Goal: Task Accomplishment & Management: Use online tool/utility

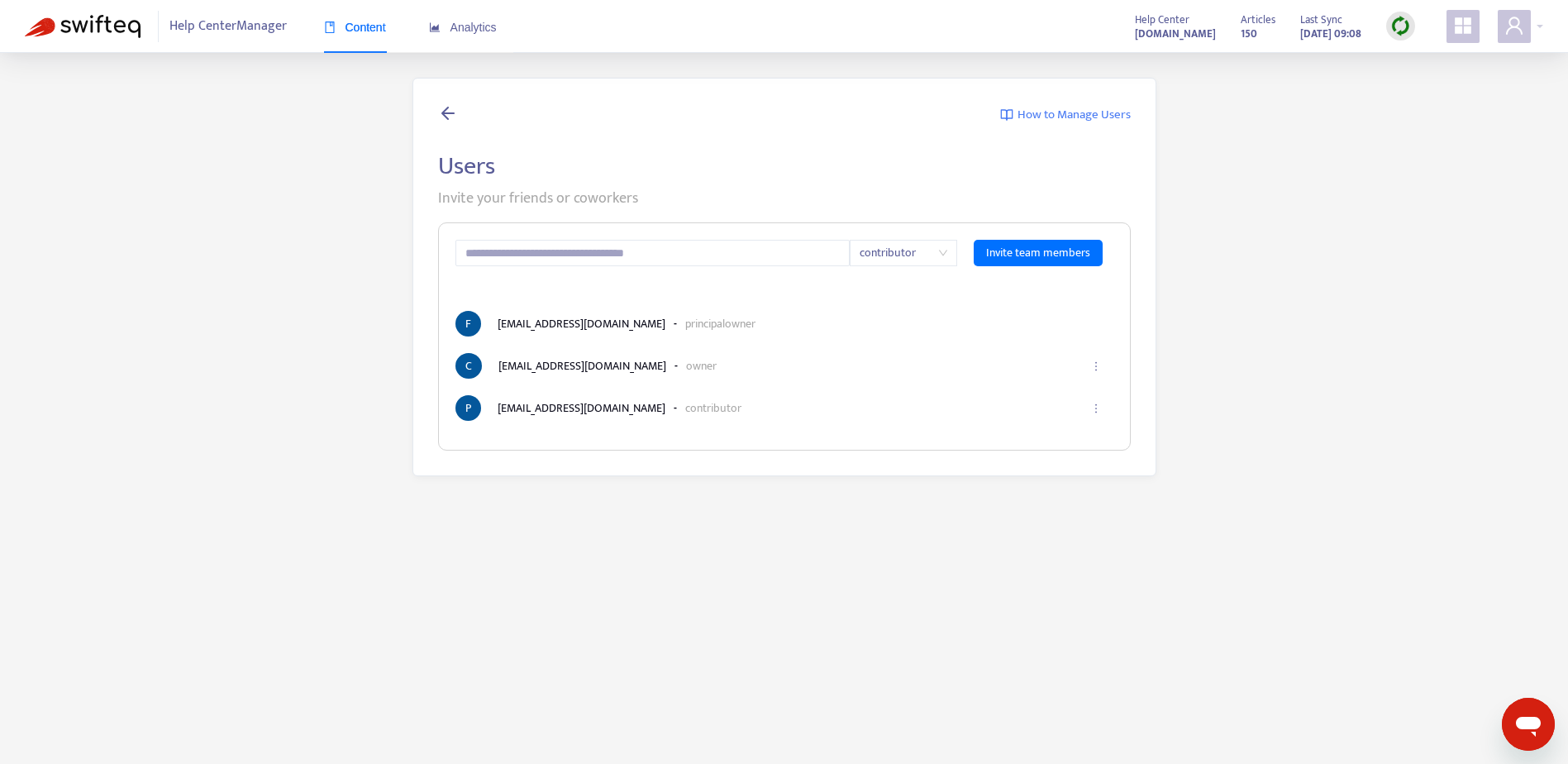
click at [377, 26] on span "Content" at bounding box center [354, 26] width 62 height 13
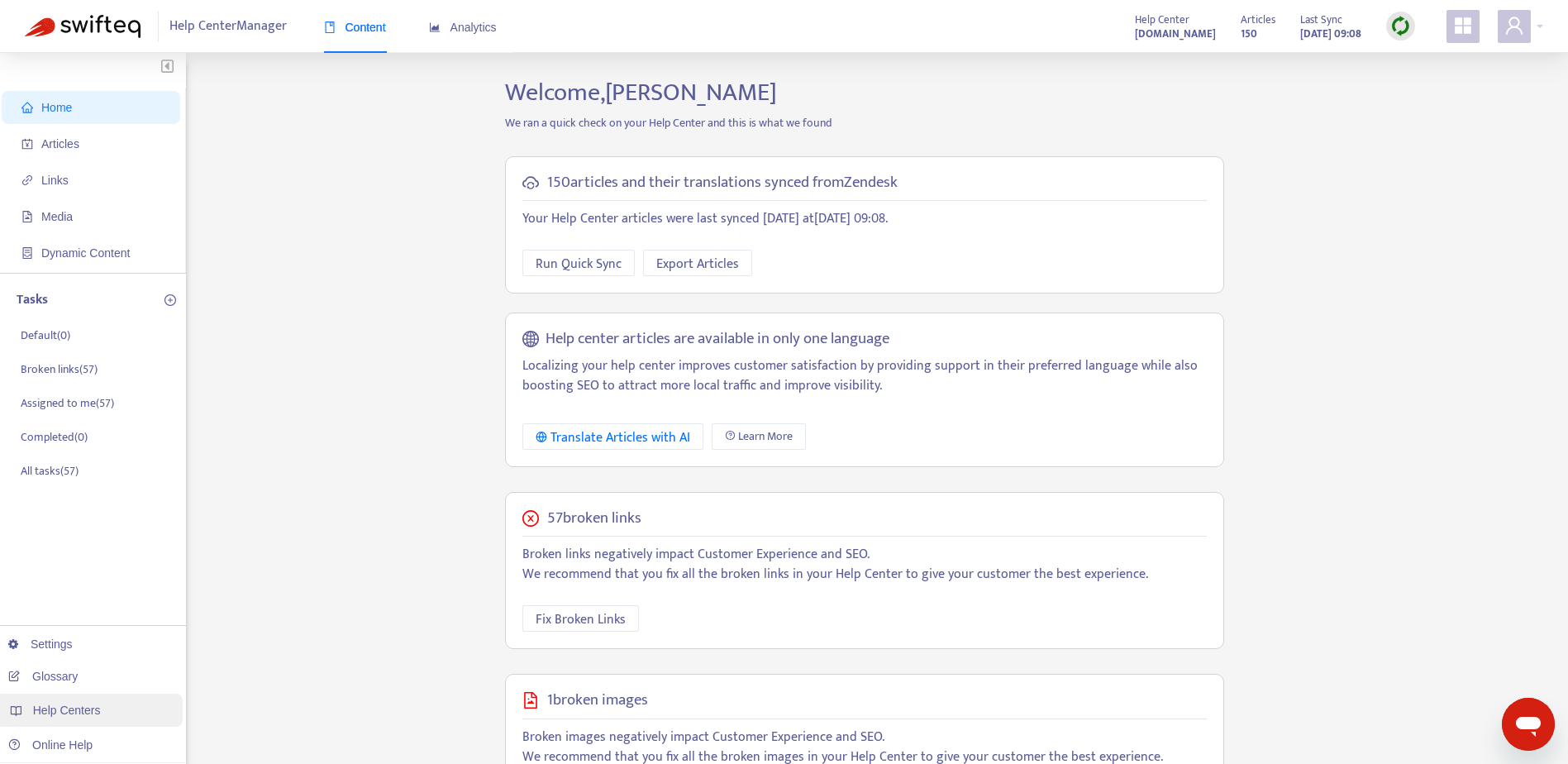
click at [58, 710] on span "Help Centers" at bounding box center [67, 709] width 68 height 13
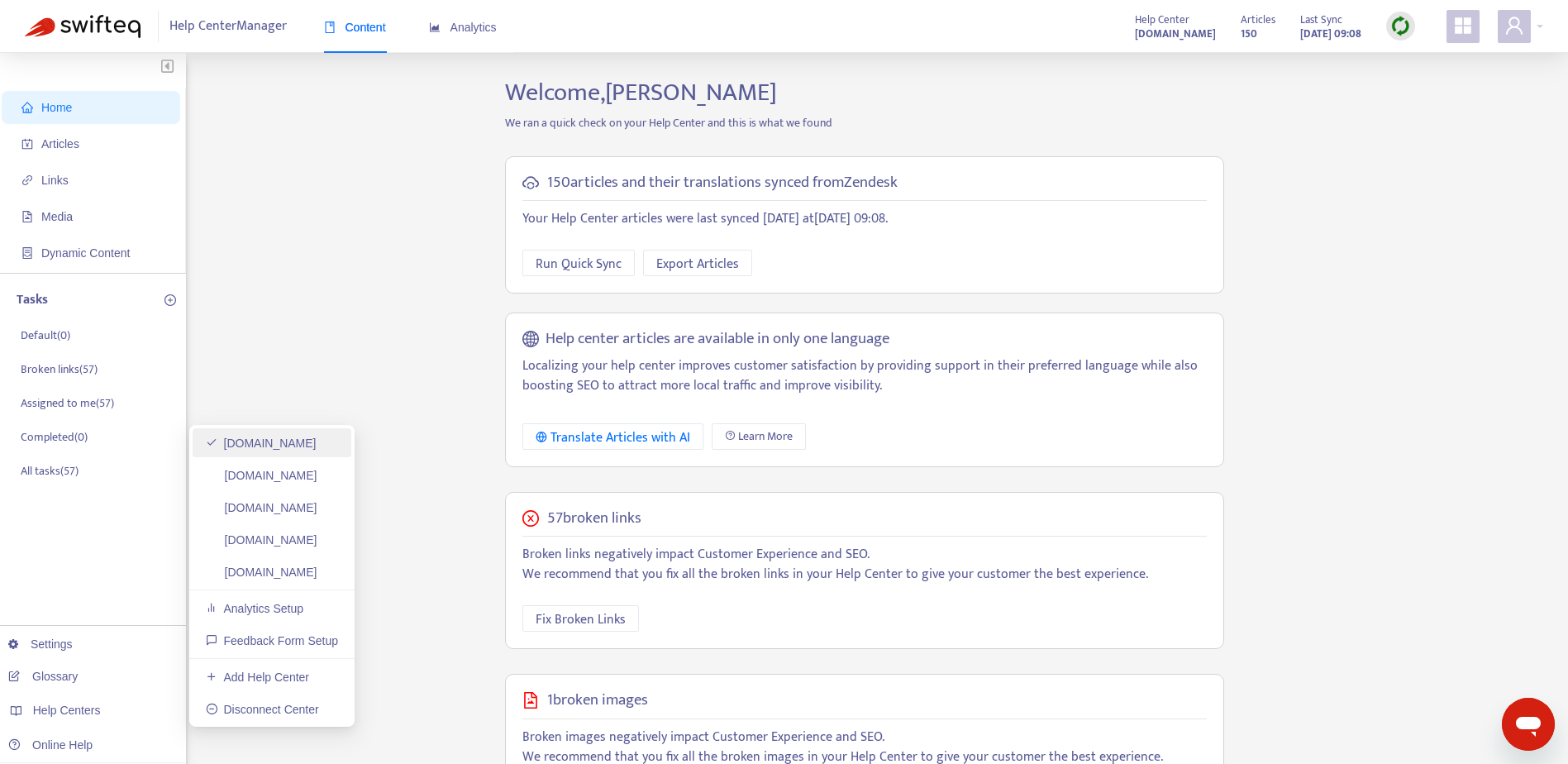
click at [265, 446] on link "[DOMAIN_NAME]" at bounding box center [261, 442] width 111 height 13
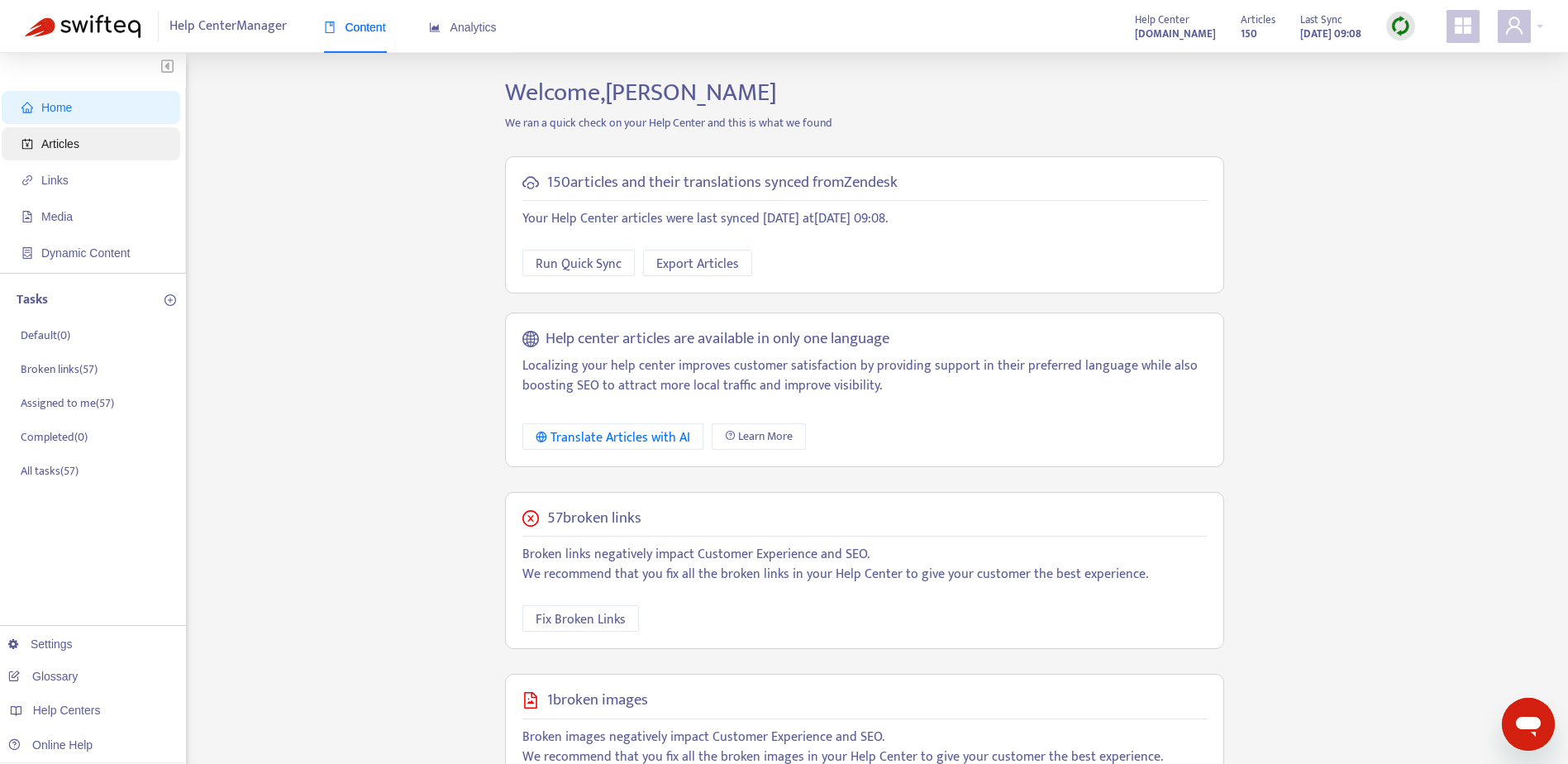
click at [76, 149] on span "Articles" at bounding box center [60, 143] width 38 height 13
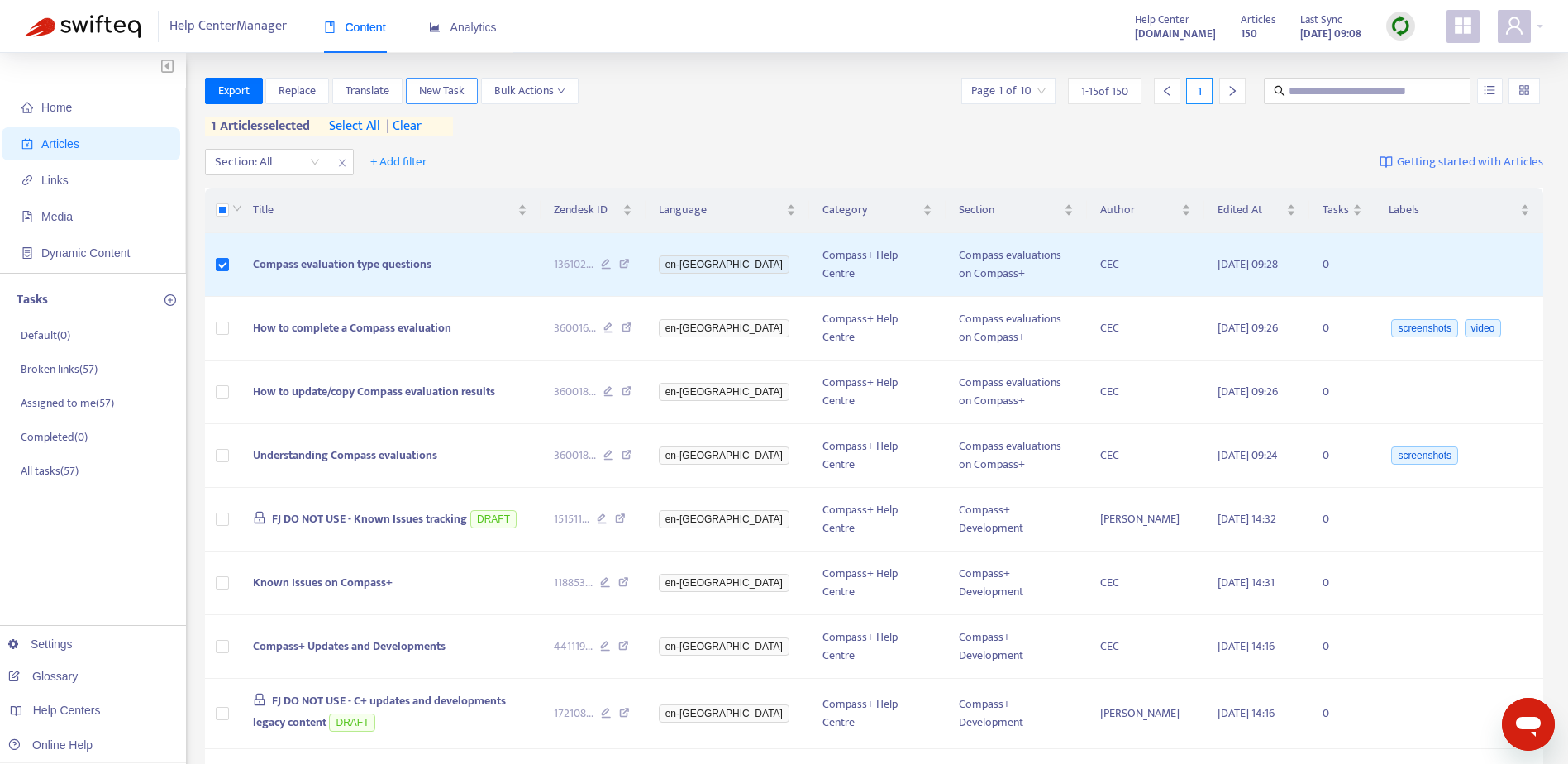
click at [459, 89] on span "New Task" at bounding box center [441, 90] width 45 height 19
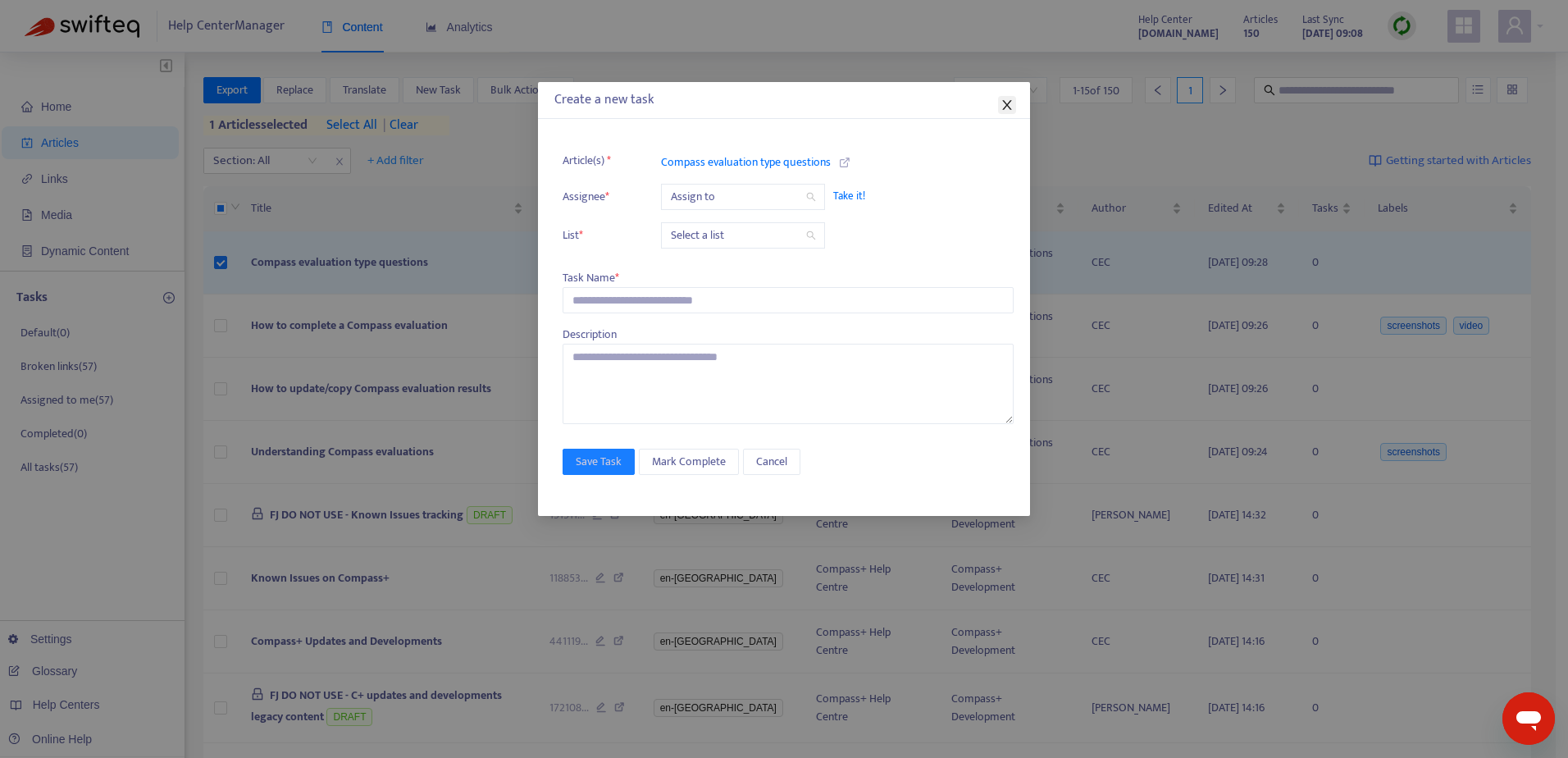
click at [1015, 112] on button "Close" at bounding box center [1007, 105] width 18 height 18
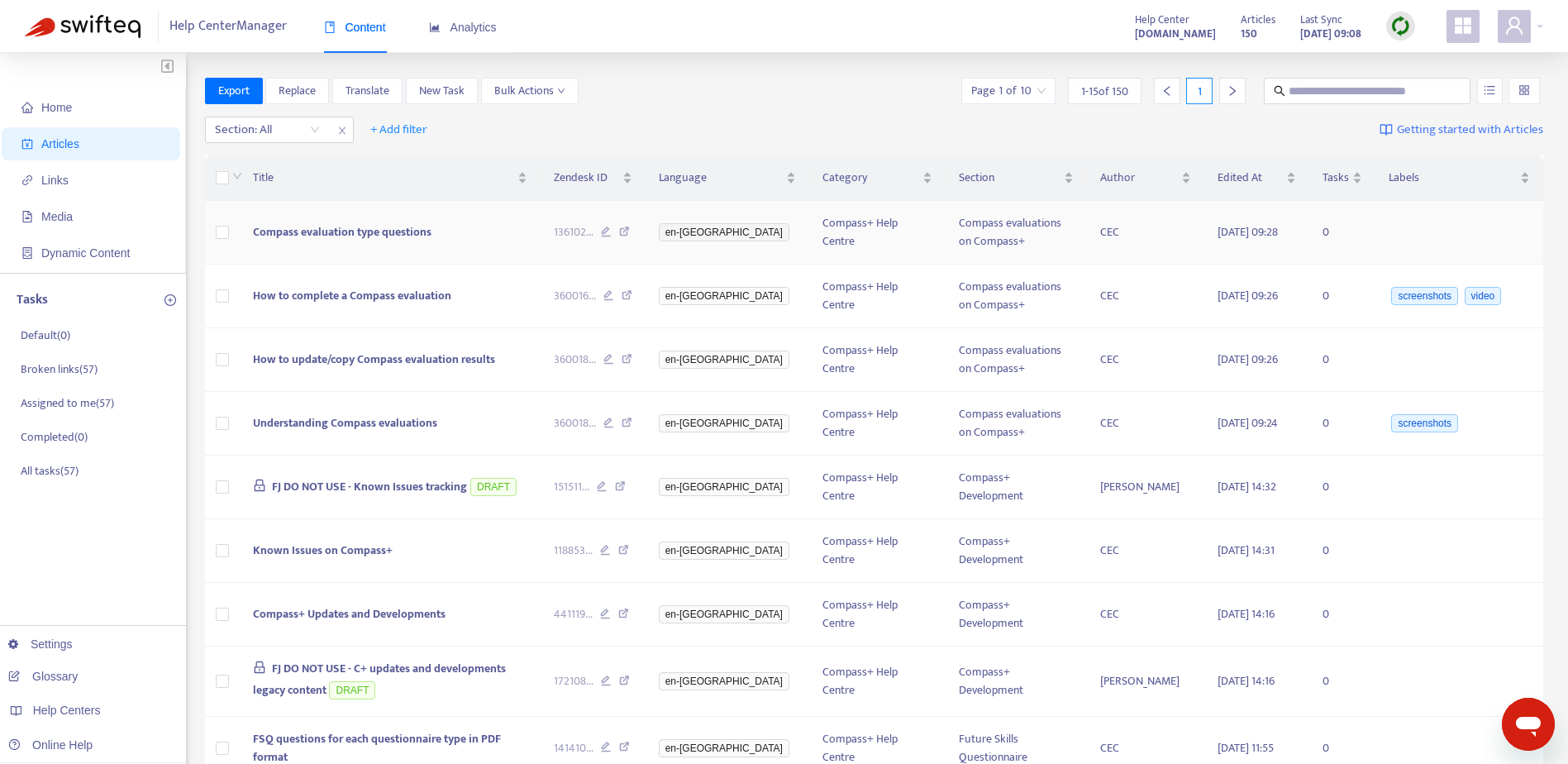
click at [364, 235] on span "Compass evaluation type questions" at bounding box center [342, 231] width 178 height 19
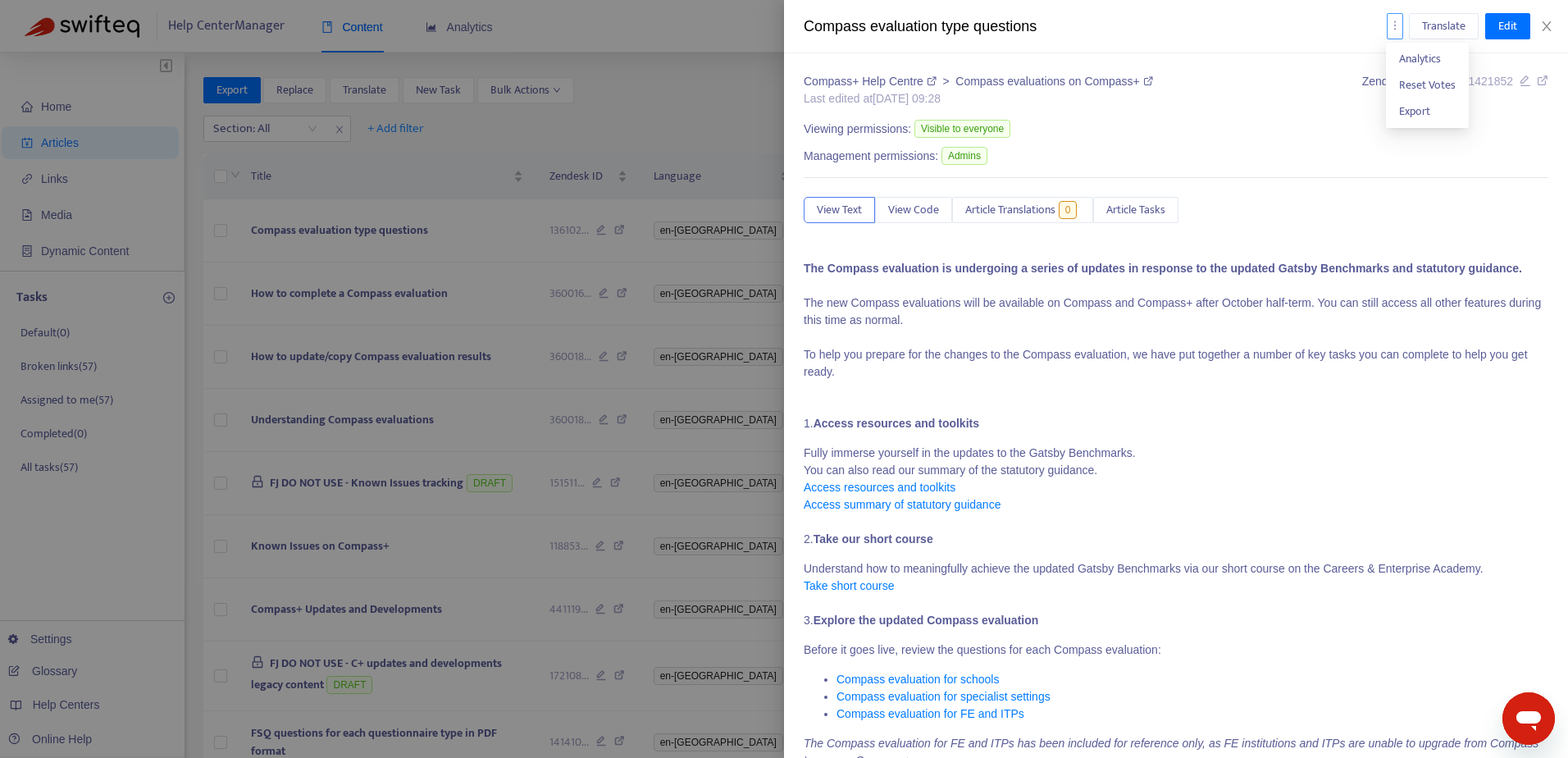
click at [1389, 27] on icon "more" at bounding box center [1395, 25] width 12 height 12
click at [1500, 33] on span "Edit" at bounding box center [1507, 26] width 18 height 18
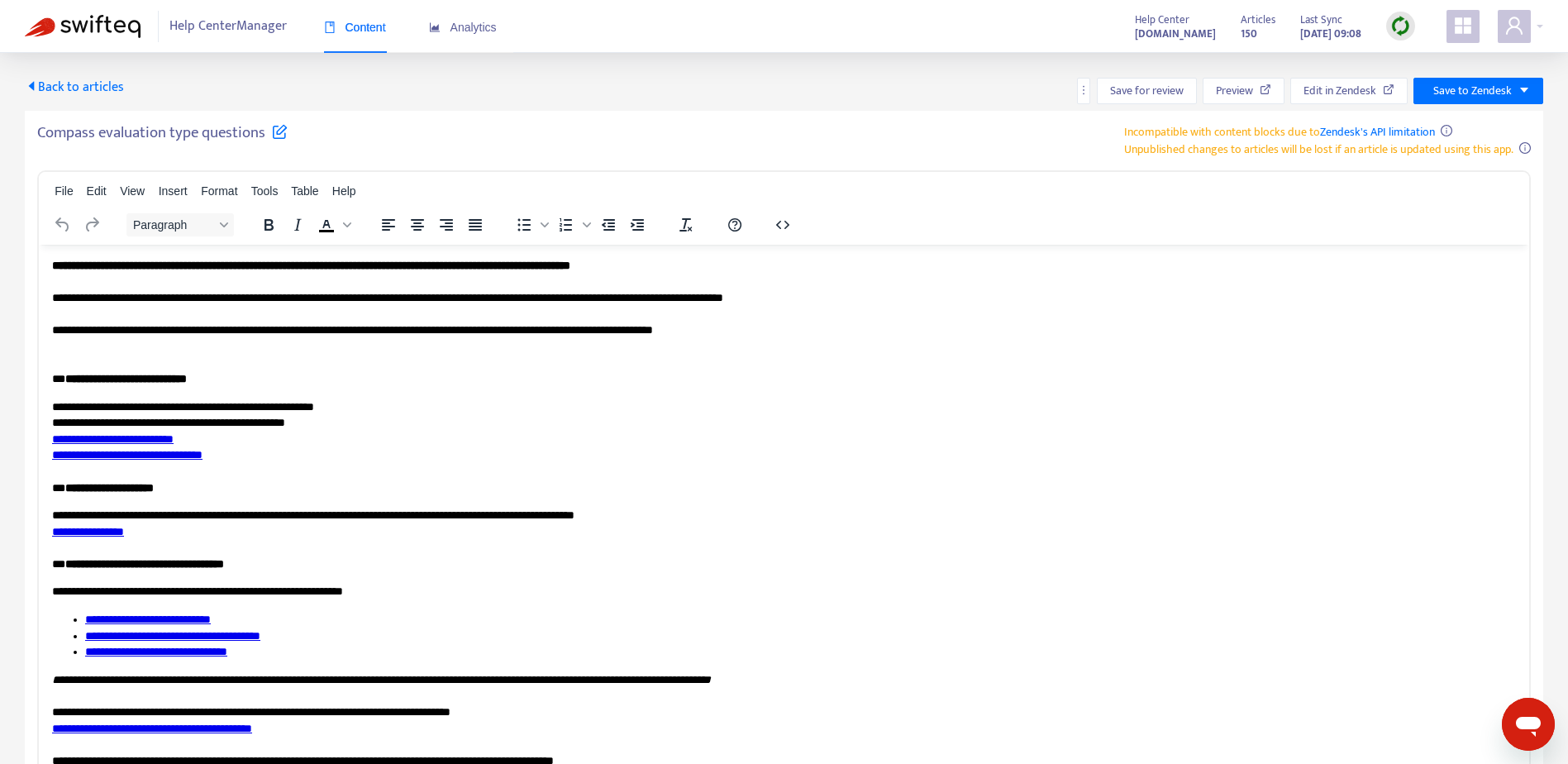
click at [104, 92] on span "Back to articles" at bounding box center [74, 87] width 99 height 23
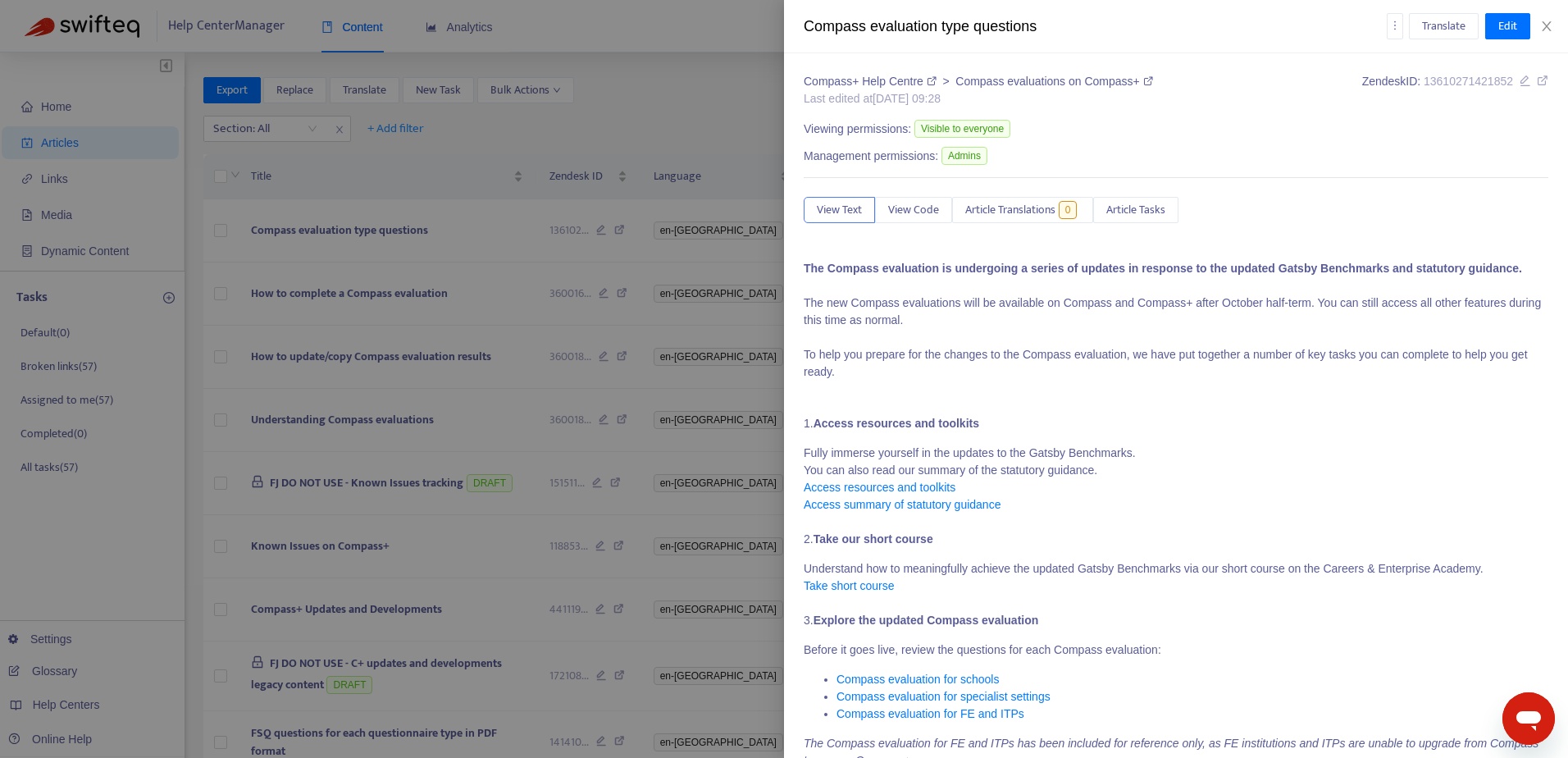
click at [1546, 34] on div "Translate Edit" at bounding box center [1467, 25] width 162 height 26
click at [1547, 28] on icon "close" at bounding box center [1546, 25] width 13 height 13
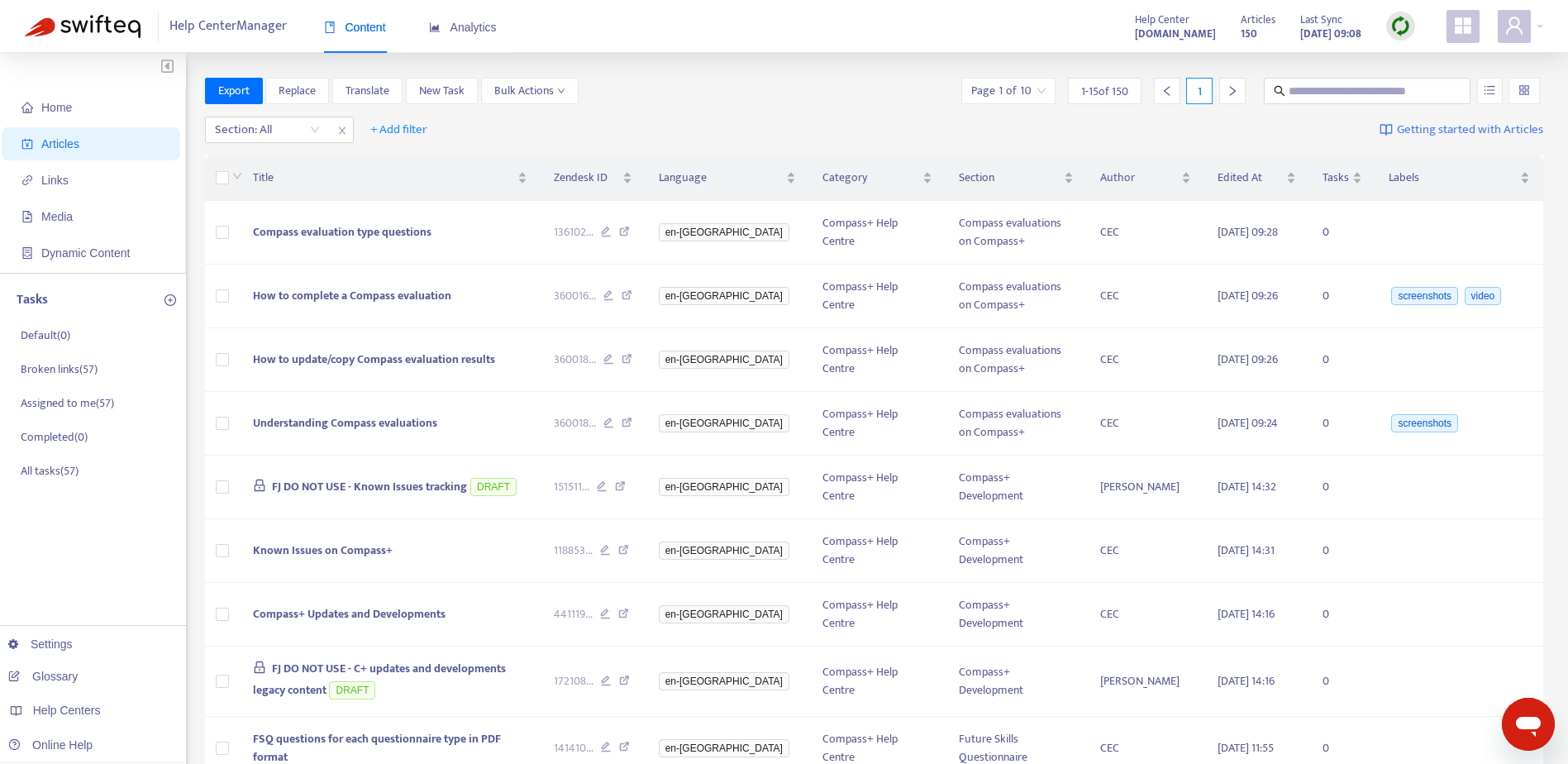
click at [1466, 26] on icon "appstore" at bounding box center [1463, 25] width 20 height 20
click at [686, 84] on div "Export Replace Translate New Task Bulk Actions Page 1 of 10 1 - 15 of 150 1" at bounding box center [875, 90] width 1340 height 26
click at [64, 147] on span "Articles" at bounding box center [60, 143] width 38 height 13
click at [61, 254] on span "Dynamic Content" at bounding box center [85, 252] width 88 height 13
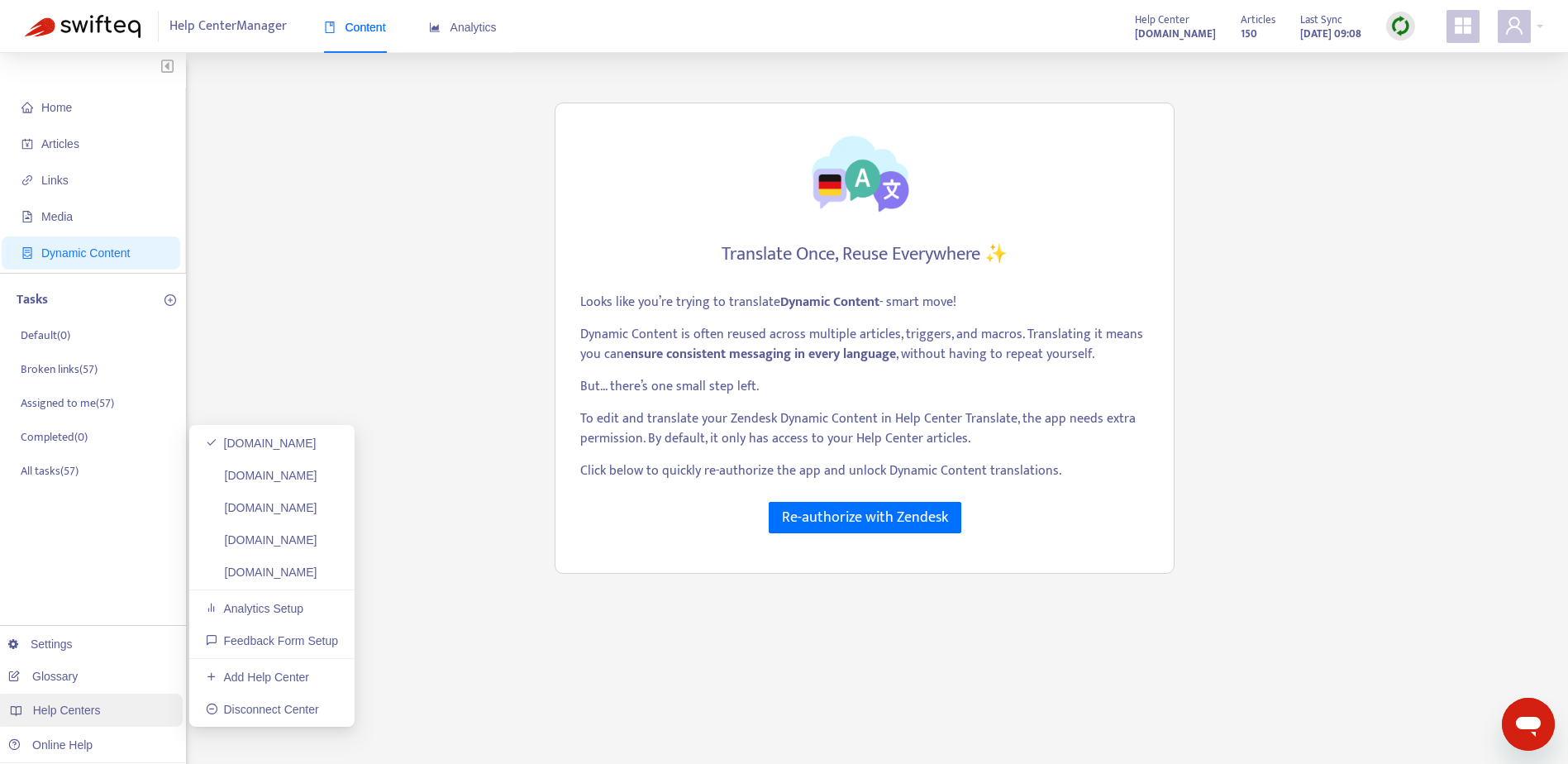
click at [42, 710] on span "Help Centers" at bounding box center [67, 709] width 68 height 13
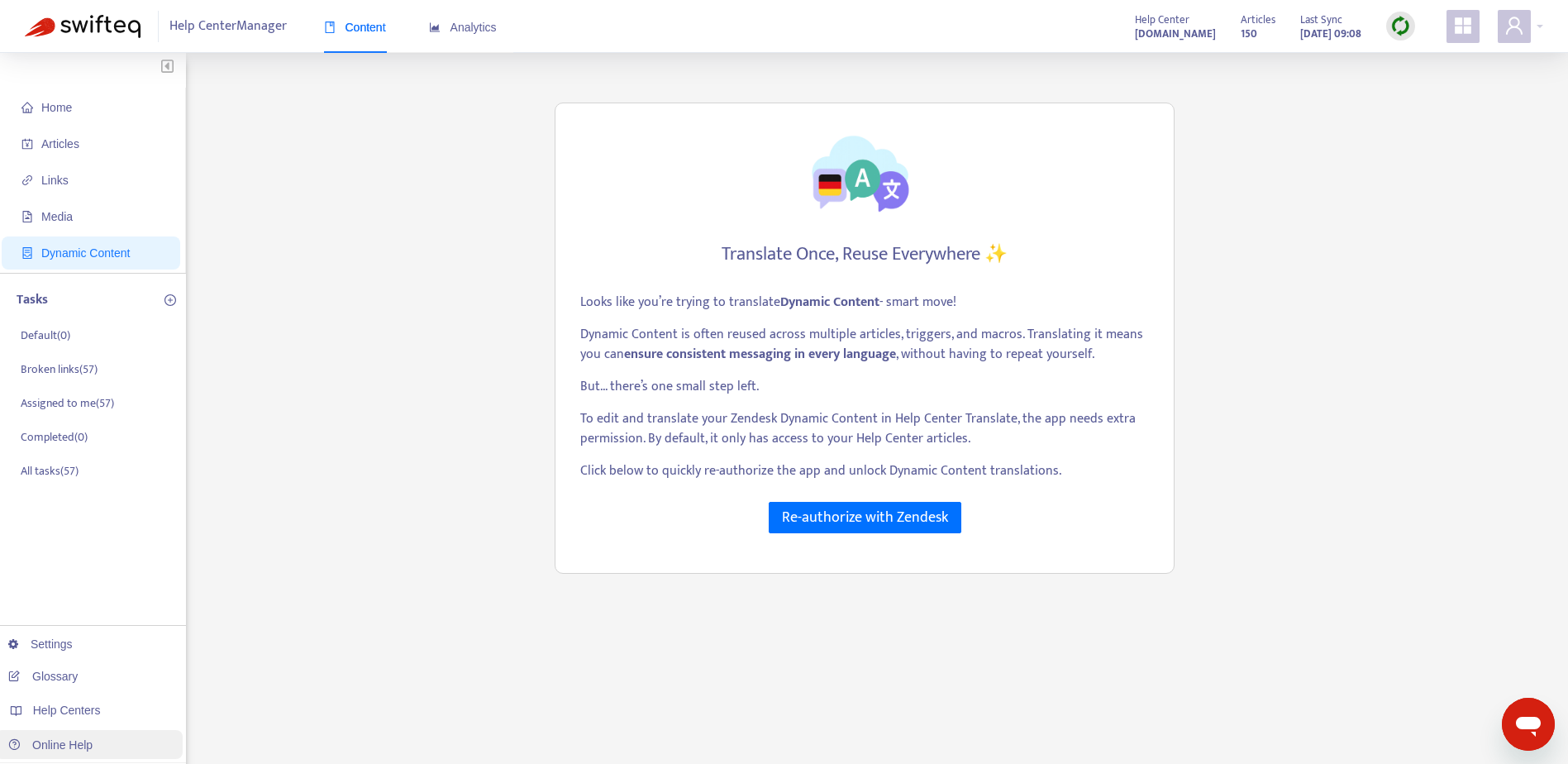
click at [45, 750] on link "Online Help" at bounding box center [50, 744] width 84 height 13
click at [79, 150] on span "Articles" at bounding box center [94, 144] width 145 height 33
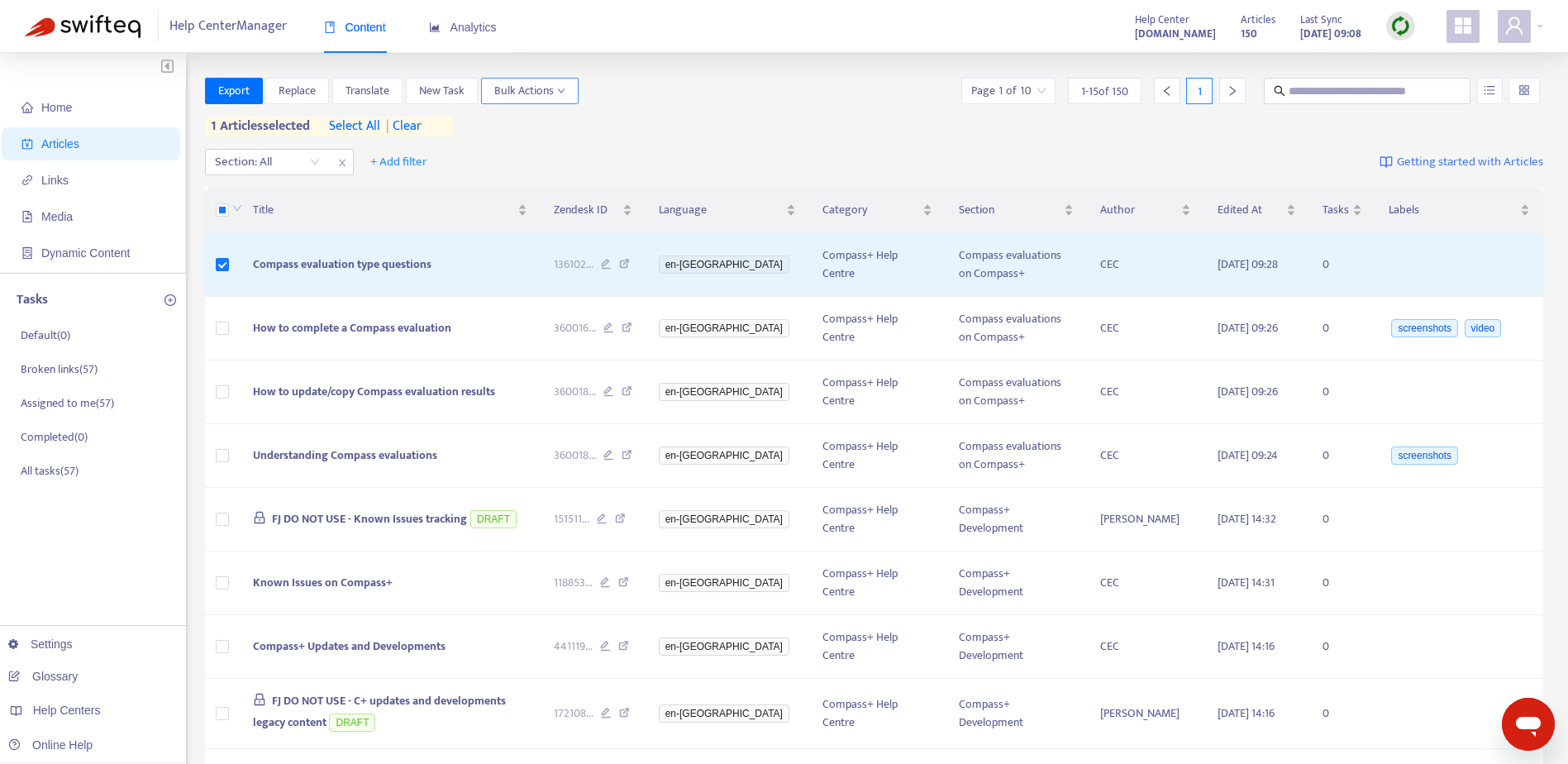
click at [544, 95] on span "Bulk Actions" at bounding box center [530, 90] width 71 height 19
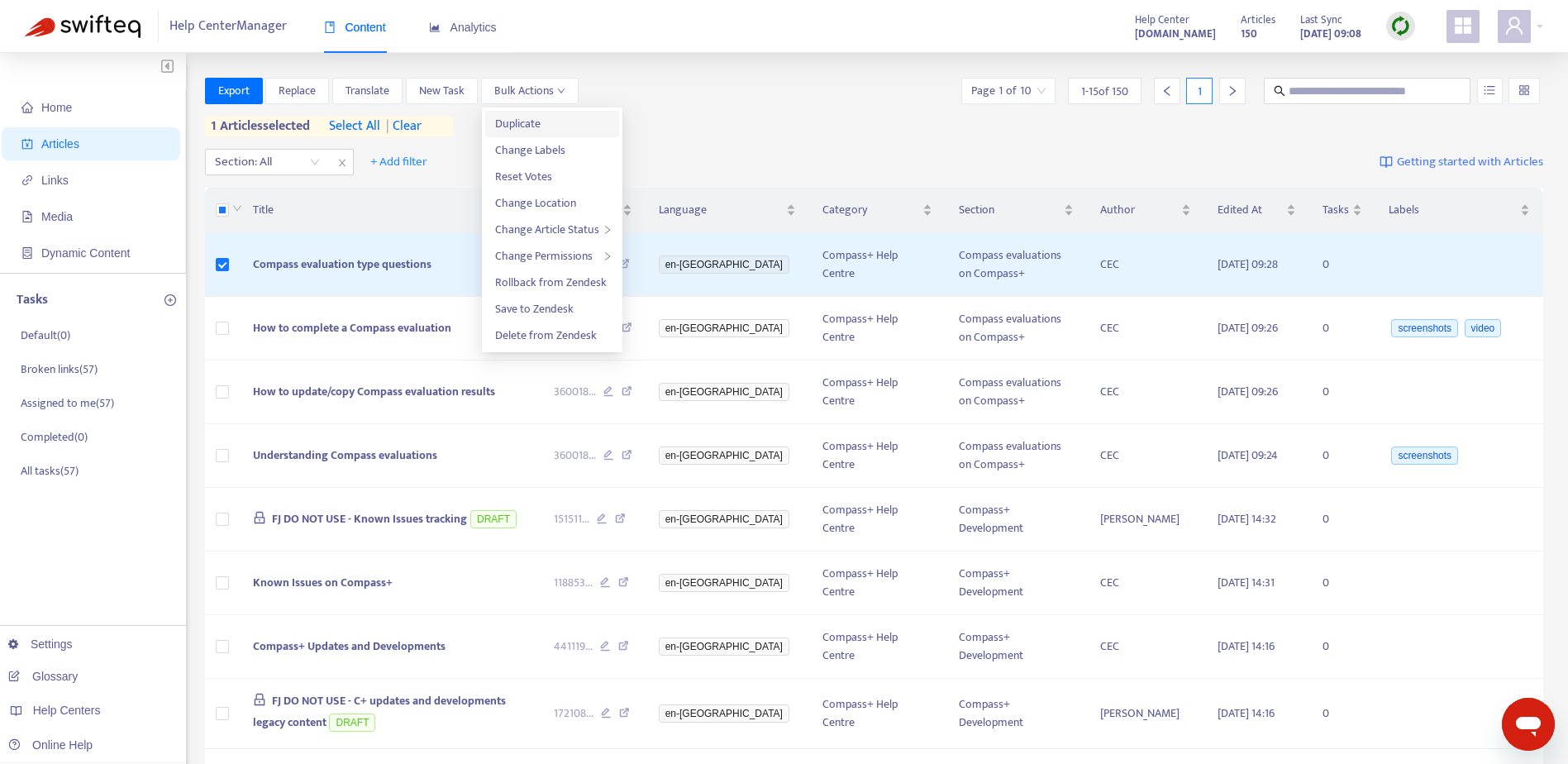
click at [543, 126] on span "Duplicate" at bounding box center [552, 124] width 114 height 19
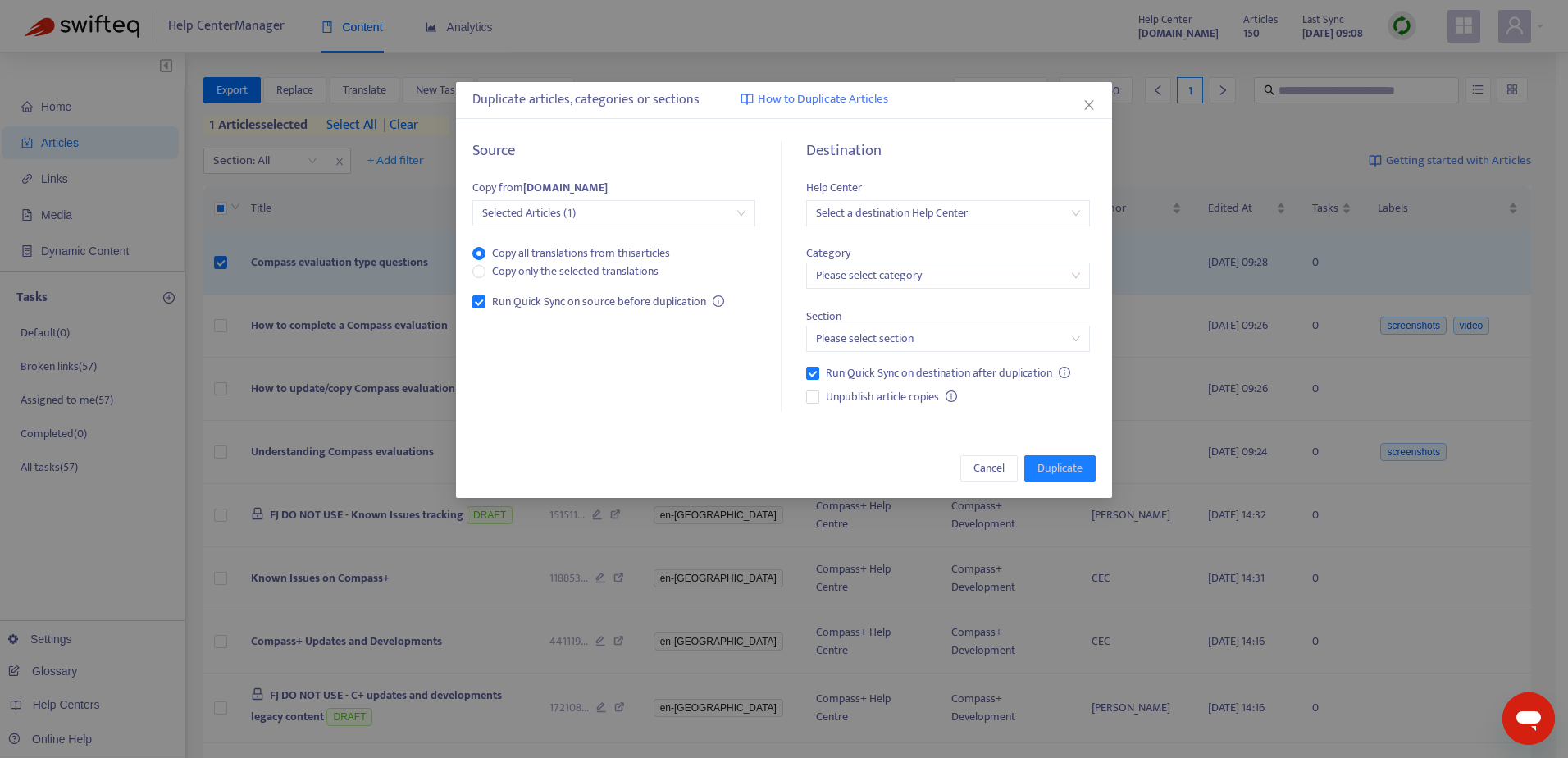
click at [826, 222] on input "search" at bounding box center [947, 213] width 264 height 24
click at [854, 304] on div "[DOMAIN_NAME]" at bounding box center [961, 299] width 285 height 18
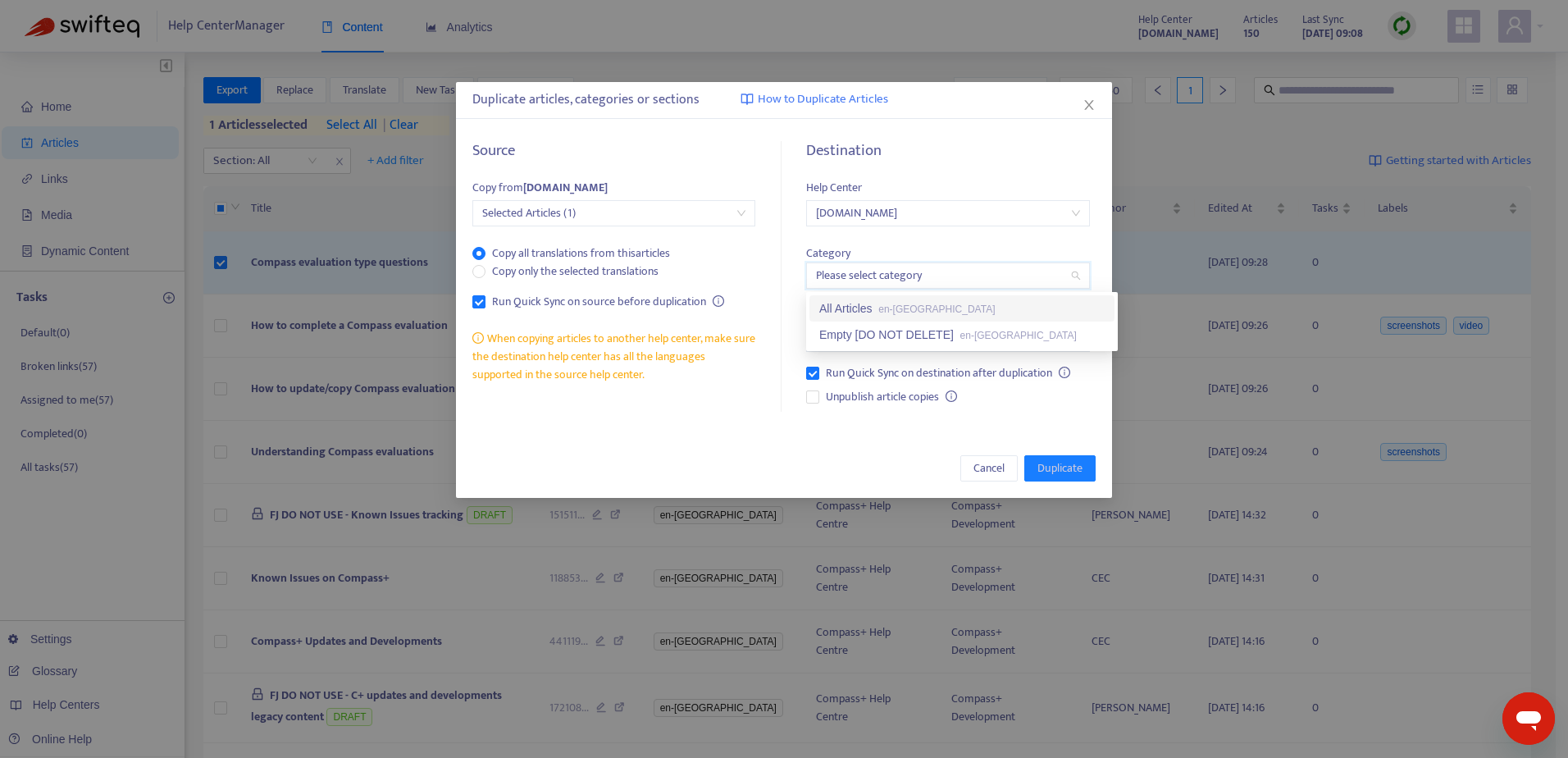
click at [866, 279] on input "search" at bounding box center [947, 275] width 264 height 24
click at [866, 313] on div "All Articles en-gb" at bounding box center [961, 308] width 285 height 18
click at [867, 341] on input "search" at bounding box center [947, 338] width 264 height 24
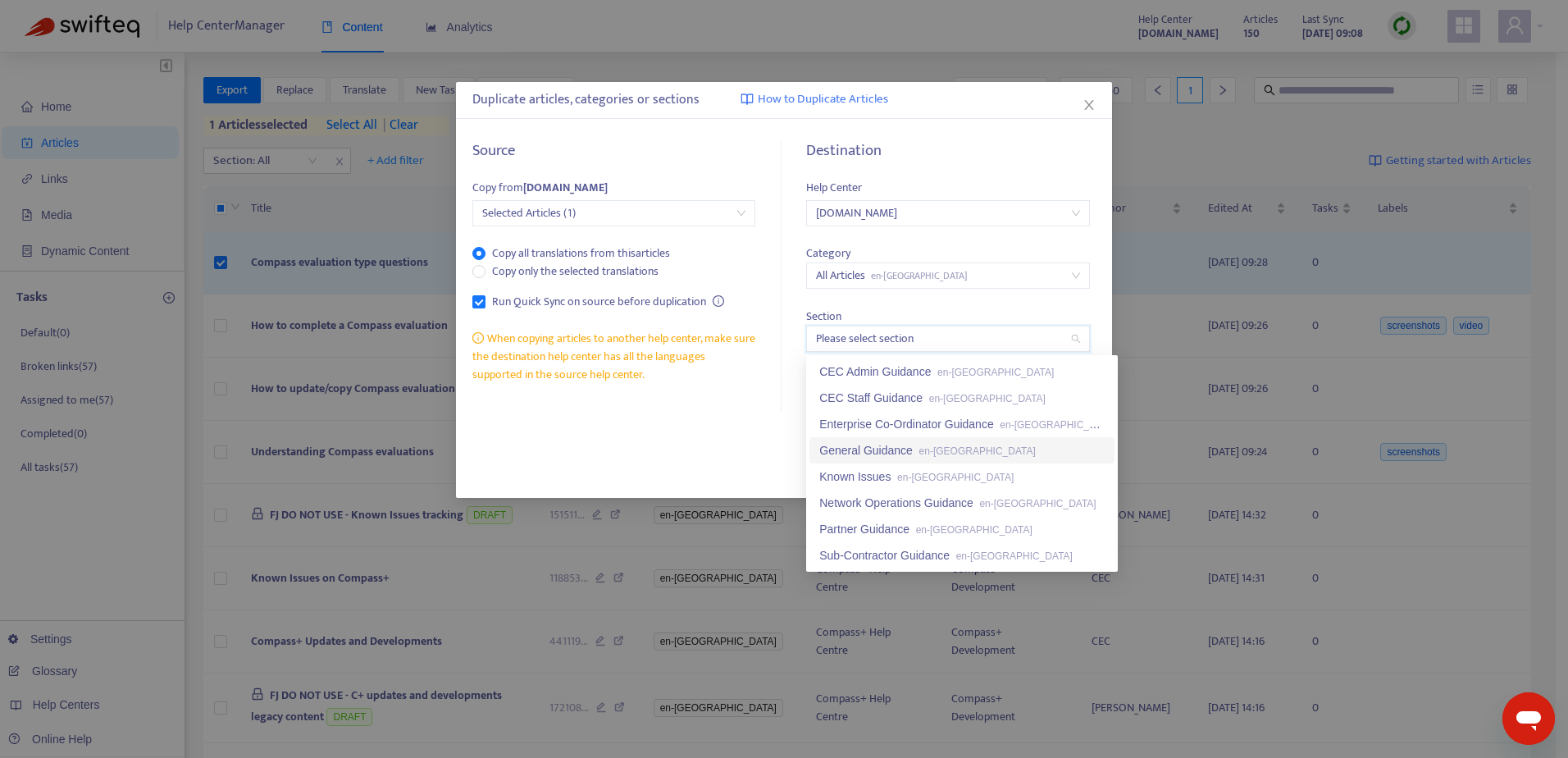
click at [861, 455] on div "General Guidance en-gb" at bounding box center [961, 450] width 285 height 18
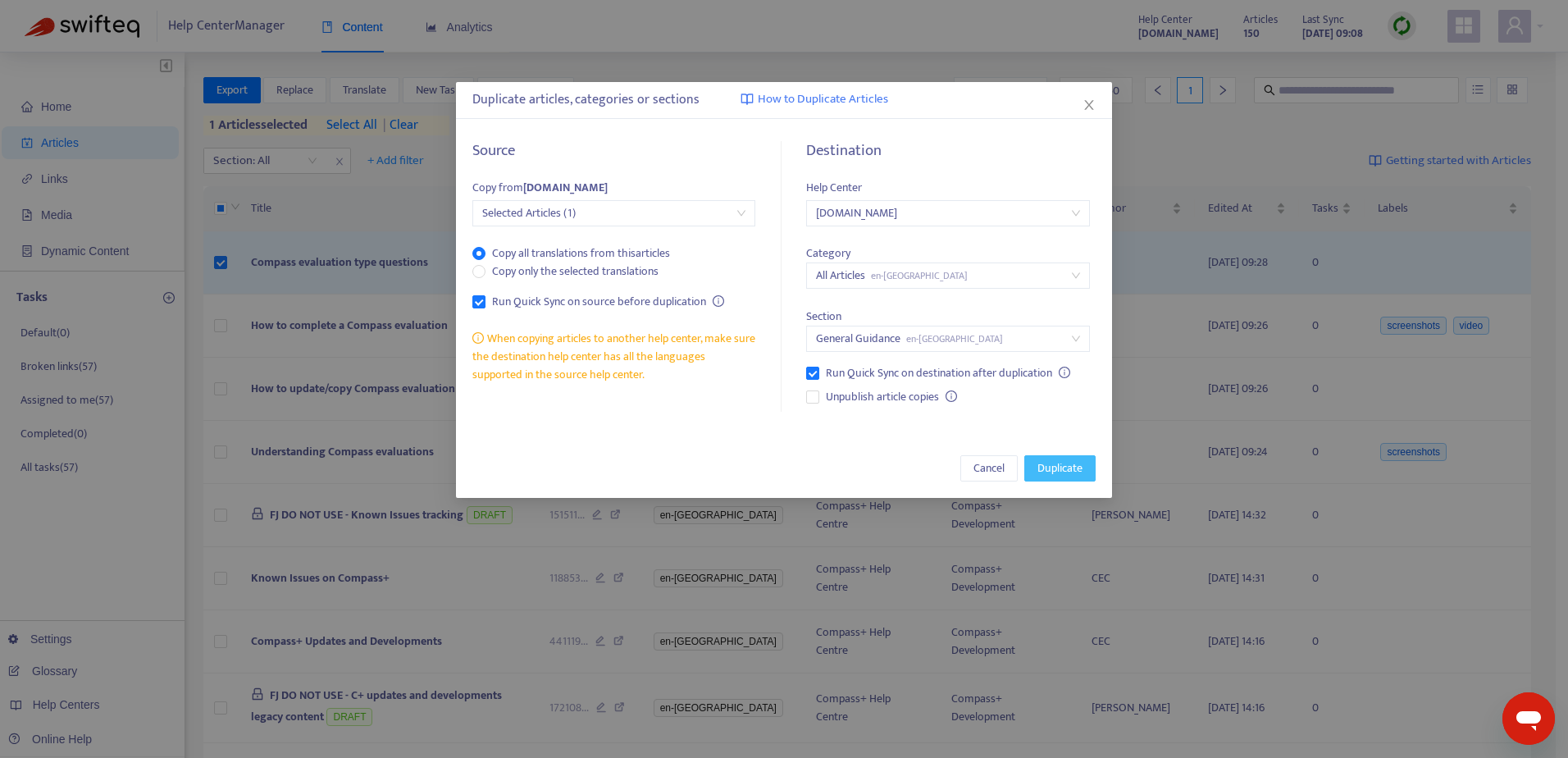
click at [1056, 470] on span "Duplicate" at bounding box center [1059, 468] width 45 height 18
